Goal: Information Seeking & Learning: Find specific fact

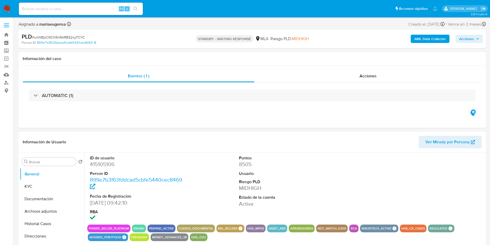
select select "10"
click at [37, 187] on button "KYC" at bounding box center [50, 186] width 60 height 12
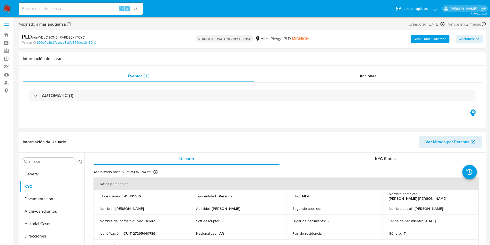
click at [59, 34] on div "PLD # unWBpCI9CN5nRARBS2xyTCYC" at bounding box center [98, 37] width 152 height 8
copy span "unWBpCI9CN5nRARBS2xyTCYC"
click at [178, 120] on div "Eventos ( 1 ) Acciones AUTOMATIC (1)" at bounding box center [253, 97] width 468 height 62
click at [48, 161] on input "Buscar" at bounding box center [51, 161] width 45 height 5
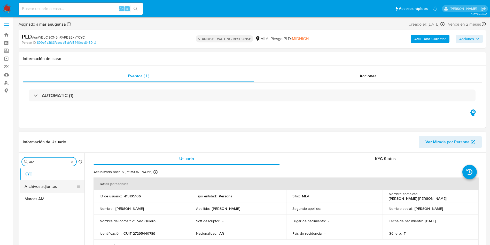
type input "arc"
drag, startPoint x: 46, startPoint y: 183, endPoint x: 42, endPoint y: 188, distance: 6.0
click at [46, 184] on button "Archivos adjuntos" at bounding box center [52, 186] width 65 height 12
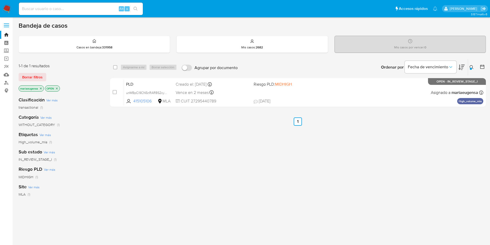
click at [472, 68] on button at bounding box center [472, 67] width 9 height 6
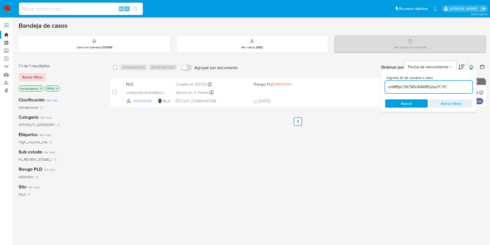
click at [457, 91] on div "unWBpCI9CN5nRARBS2xyTCYC" at bounding box center [428, 87] width 87 height 12
click at [459, 85] on input "unWBpCI9CN5nRARBS2xyTCYC" at bounding box center [428, 86] width 87 height 7
click at [459, 84] on input "unWBpCI9CN5nRARBS2xyTCYC" at bounding box center [428, 86] width 87 height 7
click at [471, 66] on icon at bounding box center [472, 67] width 4 height 4
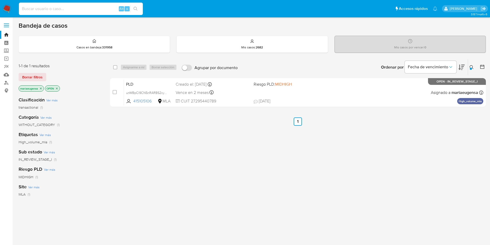
click at [109, 7] on input at bounding box center [81, 8] width 124 height 7
paste input "unWBpCI9CN5nRARBS2xyTCYC"
type input "unWBpCI9CN5nRARBS2xyTCYC"
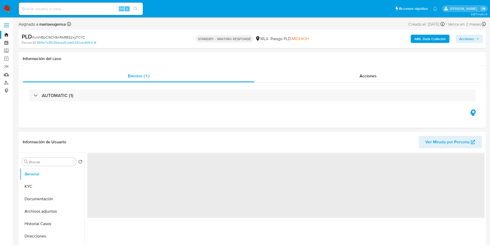
select select "10"
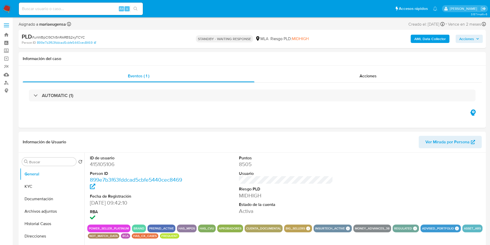
select select "10"
click at [30, 185] on button "KYC" at bounding box center [50, 186] width 60 height 12
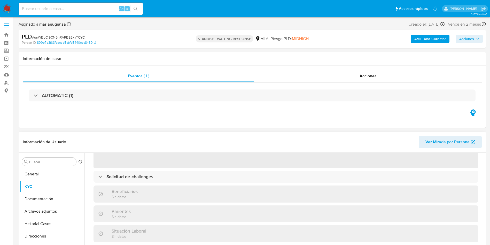
scroll to position [78, 0]
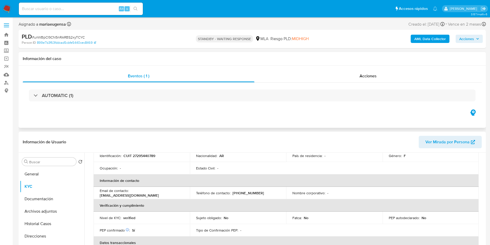
click at [158, 116] on div "Eventos ( 1 ) Acciones AUTOMATIC (1)" at bounding box center [253, 97] width 468 height 62
click at [37, 179] on button "General" at bounding box center [50, 174] width 60 height 12
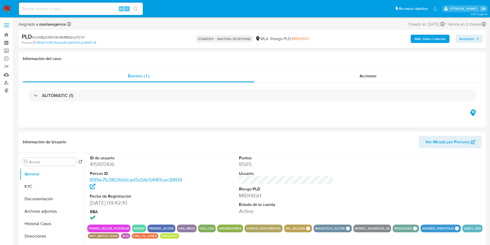
click at [102, 163] on dd "415105106" at bounding box center [137, 164] width 94 height 7
copy dd "415105106"
